Goal: Information Seeking & Learning: Learn about a topic

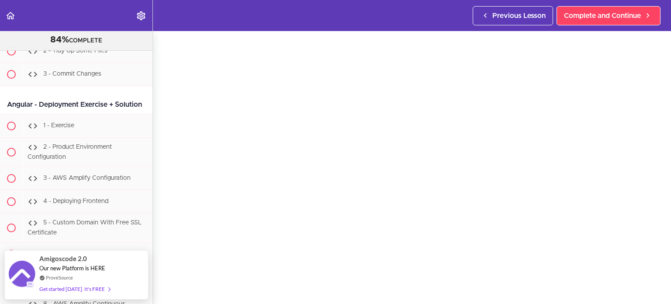
scroll to position [40, 0]
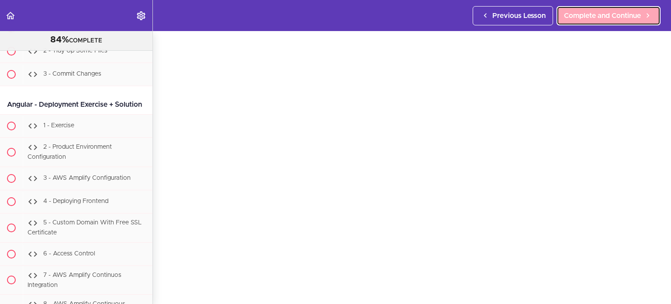
click at [611, 6] on link "Complete and Continue" at bounding box center [609, 15] width 104 height 19
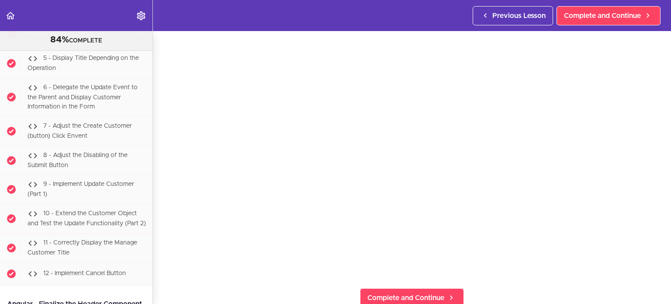
scroll to position [70, 0]
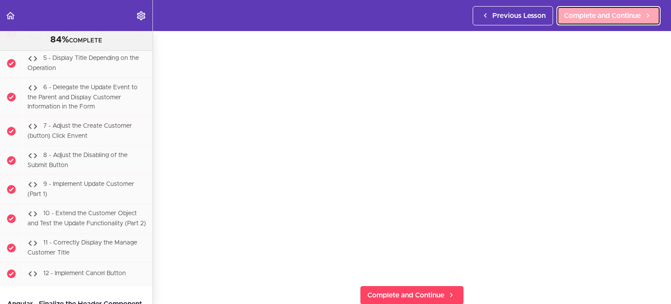
click at [587, 24] on link "Complete and Continue" at bounding box center [609, 15] width 104 height 19
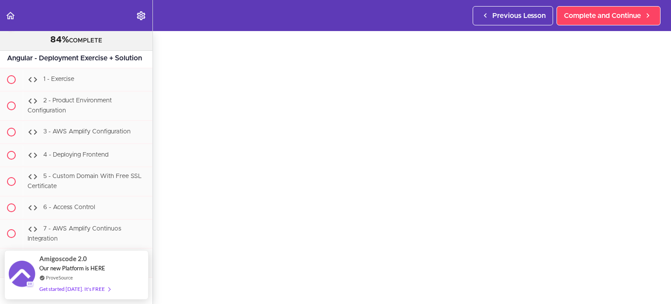
scroll to position [42, 0]
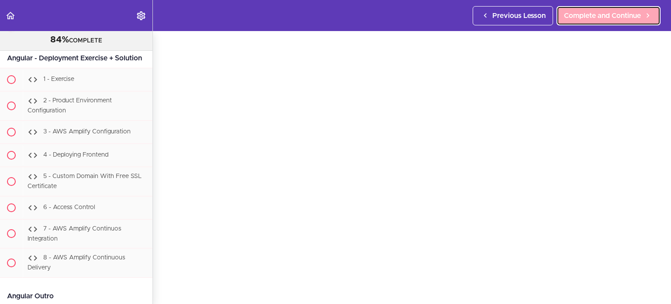
click at [617, 19] on span "Complete and Continue" at bounding box center [602, 15] width 77 height 10
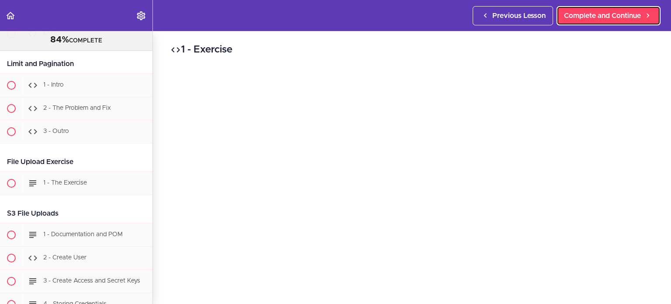
scroll to position [20027, 0]
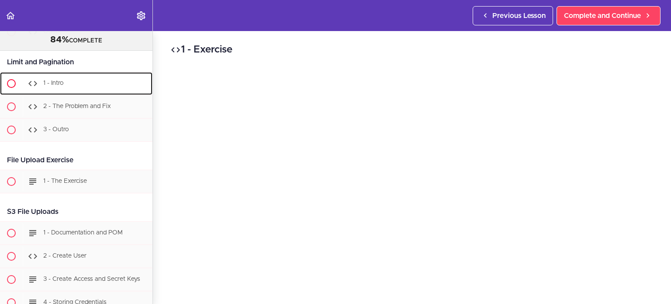
click at [83, 93] on div "1 - Intro" at bounding box center [88, 83] width 130 height 19
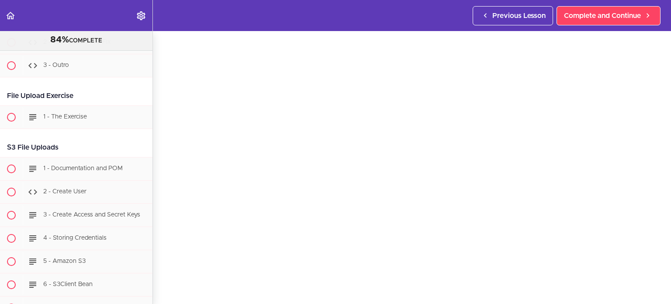
scroll to position [125, 0]
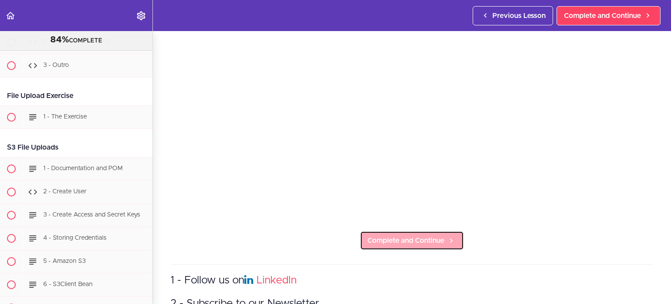
click at [385, 235] on span "Complete and Continue" at bounding box center [405, 240] width 77 height 10
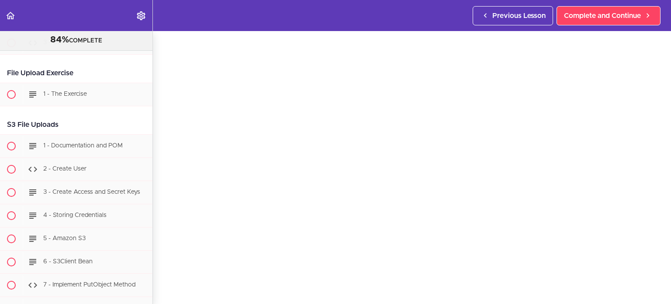
scroll to position [33, 0]
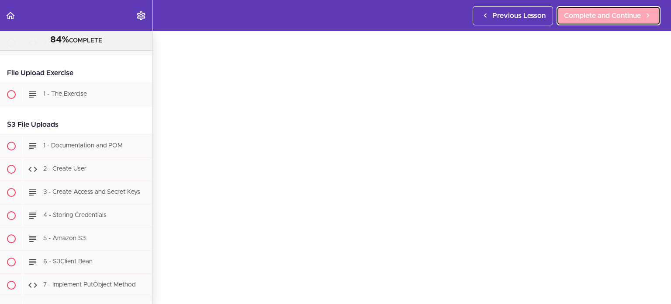
click at [619, 23] on link "Complete and Continue" at bounding box center [609, 15] width 104 height 19
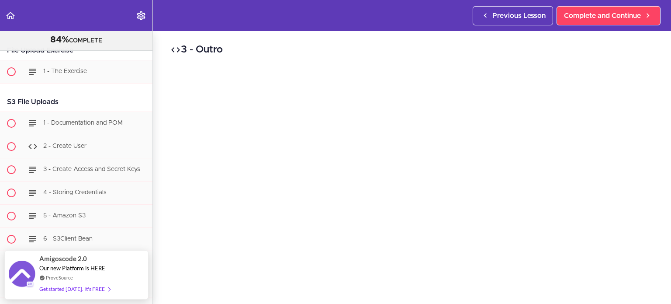
scroll to position [61, 0]
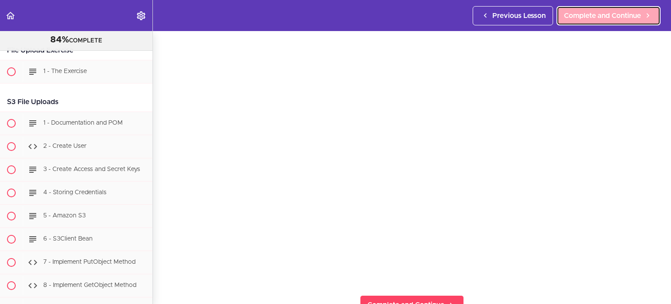
click at [616, 9] on link "Complete and Continue" at bounding box center [609, 15] width 104 height 19
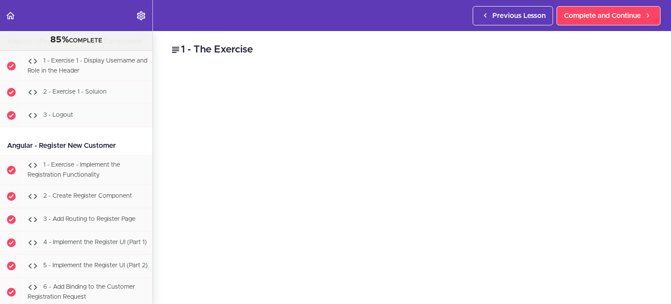
scroll to position [19348, 0]
